Goal: Task Accomplishment & Management: Manage account settings

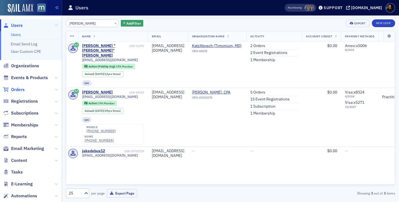
click at [19, 91] on span "Orders" at bounding box center [18, 90] width 14 height 6
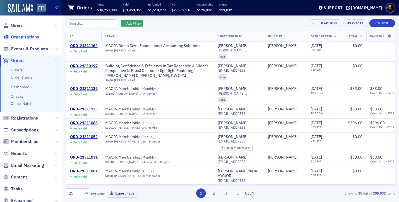
click at [26, 37] on span "Organizations" at bounding box center [25, 37] width 28 height 6
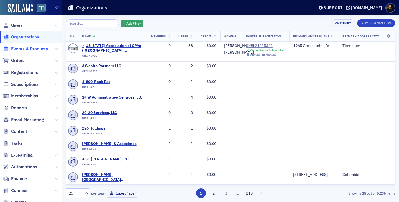
click at [29, 51] on span "Events & Products" at bounding box center [29, 49] width 37 height 6
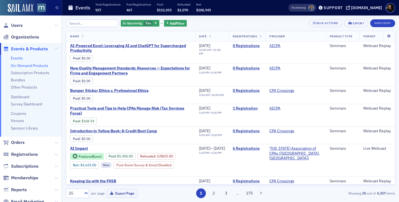
click at [21, 65] on link "On-Demand Products" at bounding box center [29, 65] width 37 height 5
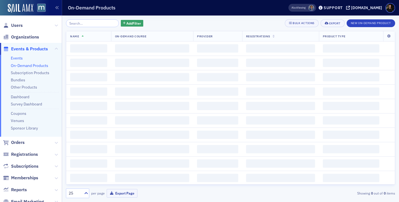
click at [17, 59] on link "Events" at bounding box center [17, 58] width 12 height 5
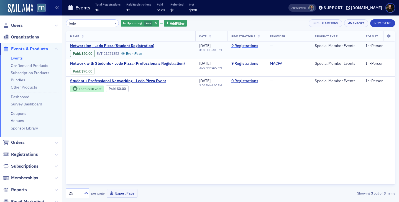
type input "ledo"
click at [242, 47] on link "9 Registrations" at bounding box center [246, 45] width 31 height 5
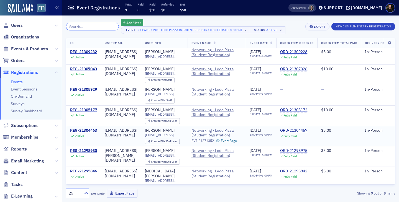
scroll to position [21, 0]
